Goal: Find specific page/section: Find specific page/section

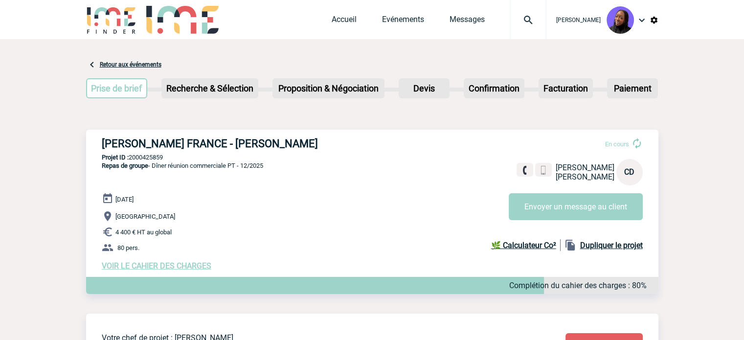
drag, startPoint x: 318, startPoint y: 142, endPoint x: 102, endPoint y: 141, distance: 216.7
click at [102, 141] on h3 "[PERSON_NAME] FRANCE - [PERSON_NAME]" at bounding box center [248, 143] width 293 height 12
copy h3 "[PERSON_NAME] FRANCE - [PERSON_NAME]"
click at [149, 156] on p "Projet ID : 2000425859" at bounding box center [372, 157] width 572 height 7
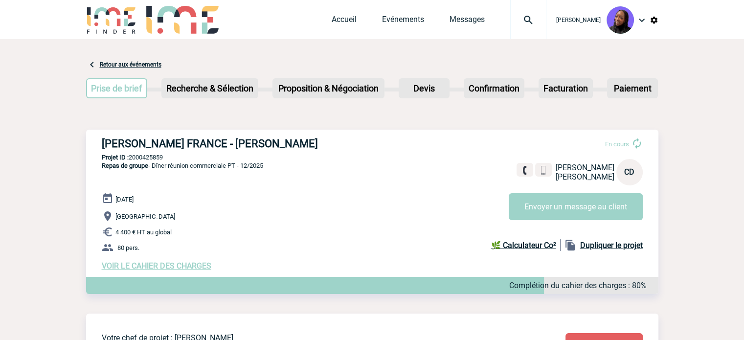
copy p "2000425859"
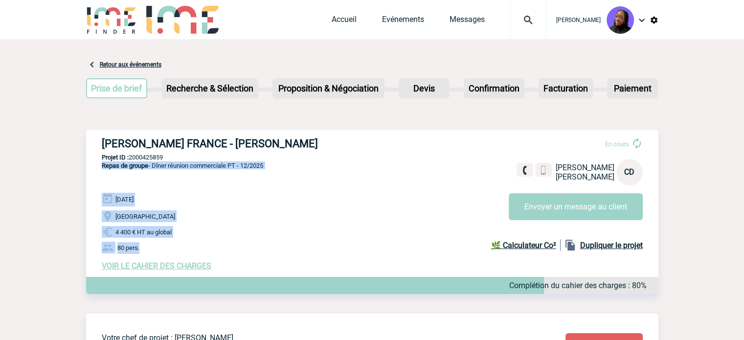
drag, startPoint x: 160, startPoint y: 252, endPoint x: 97, endPoint y: 178, distance: 97.5
click at [97, 178] on div "[PERSON_NAME] FRANCE - [PERSON_NAME] En cours [PERSON_NAME] DA [PERSON_NAME] FR…" at bounding box center [372, 204] width 572 height 149
copy div "Repas de groupe - Dîner réunion commerciale PT - 12/2025 [DATE] [GEOGRAPHIC_DAT…"
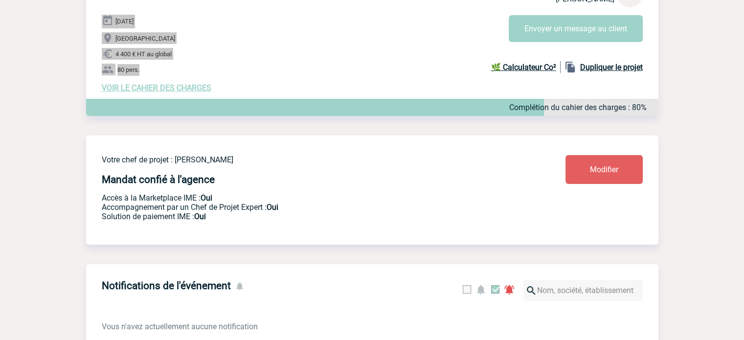
scroll to position [196, 0]
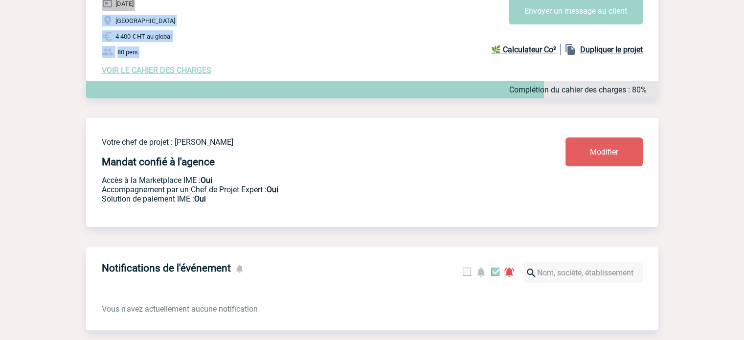
click at [178, 74] on span "VOIR LE CAHIER DES CHARGES" at bounding box center [157, 70] width 110 height 9
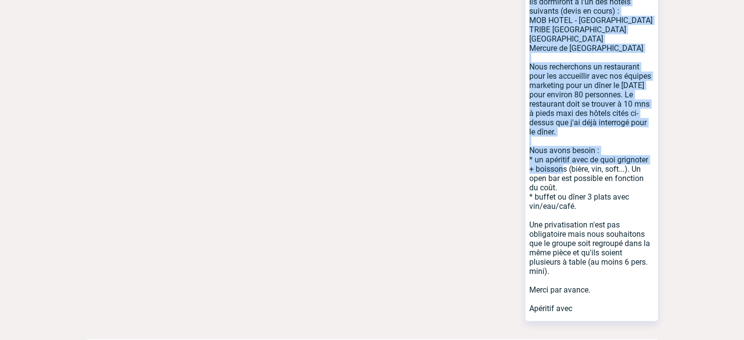
scroll to position [624, 0]
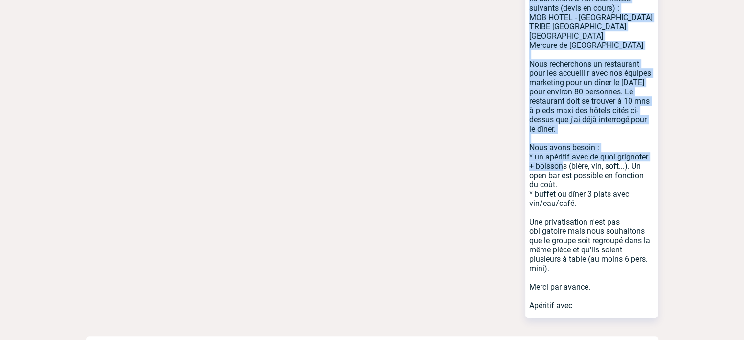
drag, startPoint x: 530, startPoint y: 114, endPoint x: 589, endPoint y: 277, distance: 173.3
click at [589, 277] on p "Nos commerciaux de toute la France viendront sur notre site les 10 et 11 décemb…" at bounding box center [591, 133] width 133 height 370
copy p "Nos commerciaux de toute la France viendront sur notre site les 10 et 11 décemb…"
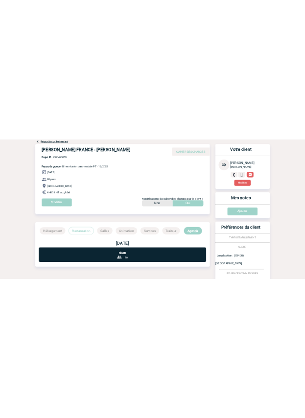
scroll to position [0, 0]
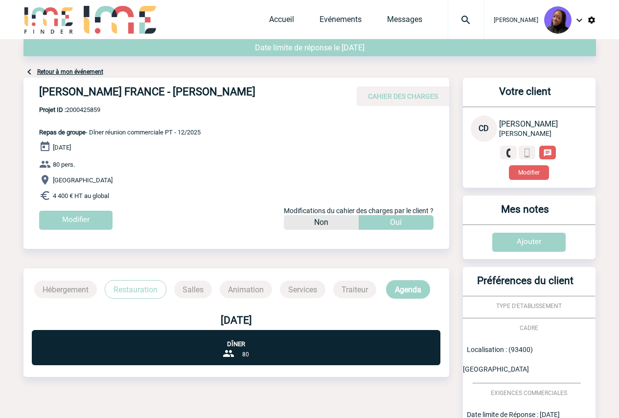
click at [97, 104] on div "[PERSON_NAME] FRANCE - [PERSON_NAME] CAHIER DES CHARGES" at bounding box center [236, 92] width 426 height 28
click at [92, 109] on span "Projet ID : 2000425859" at bounding box center [119, 109] width 161 height 7
copy span "2000425859"
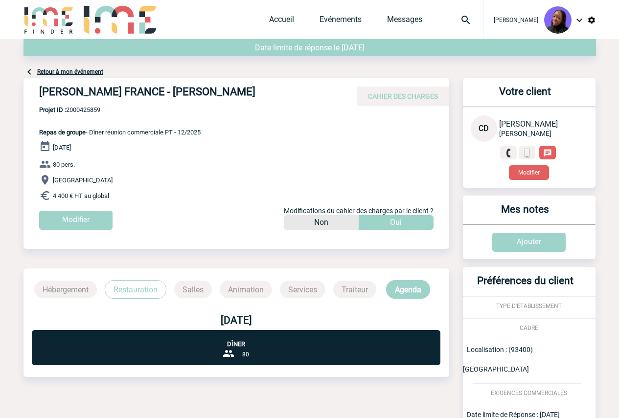
drag, startPoint x: 266, startPoint y: 94, endPoint x: 258, endPoint y: 88, distance: 9.7
click at [265, 93] on h4 "[PERSON_NAME] FRANCE - [PERSON_NAME]" at bounding box center [185, 94] width 293 height 17
drag, startPoint x: 200, startPoint y: 89, endPoint x: 168, endPoint y: 88, distance: 32.3
click at [168, 88] on h4 "[PERSON_NAME] FRANCE - [PERSON_NAME]" at bounding box center [185, 94] width 293 height 17
copy h4 "[PERSON_NAME]"
